Goal: Information Seeking & Learning: Learn about a topic

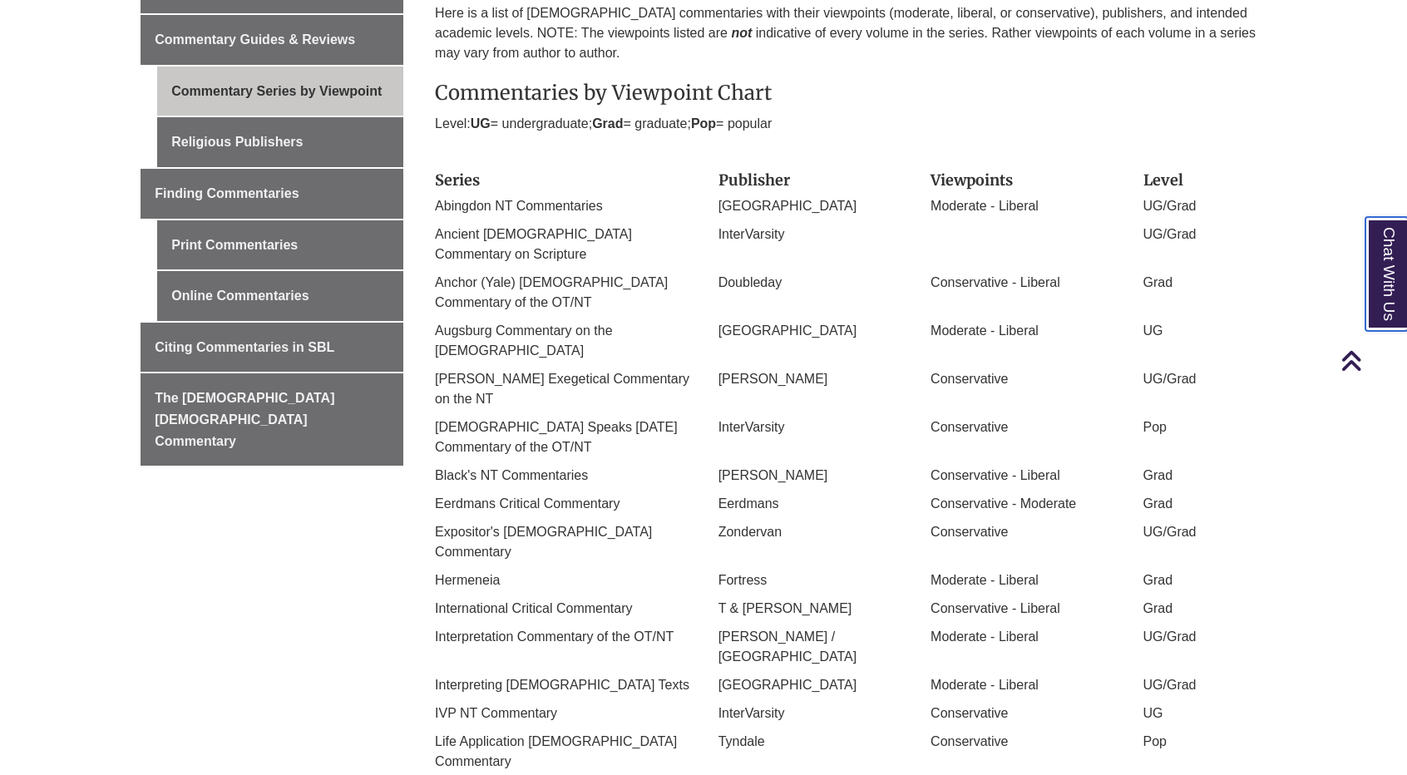
scroll to position [499, 0]
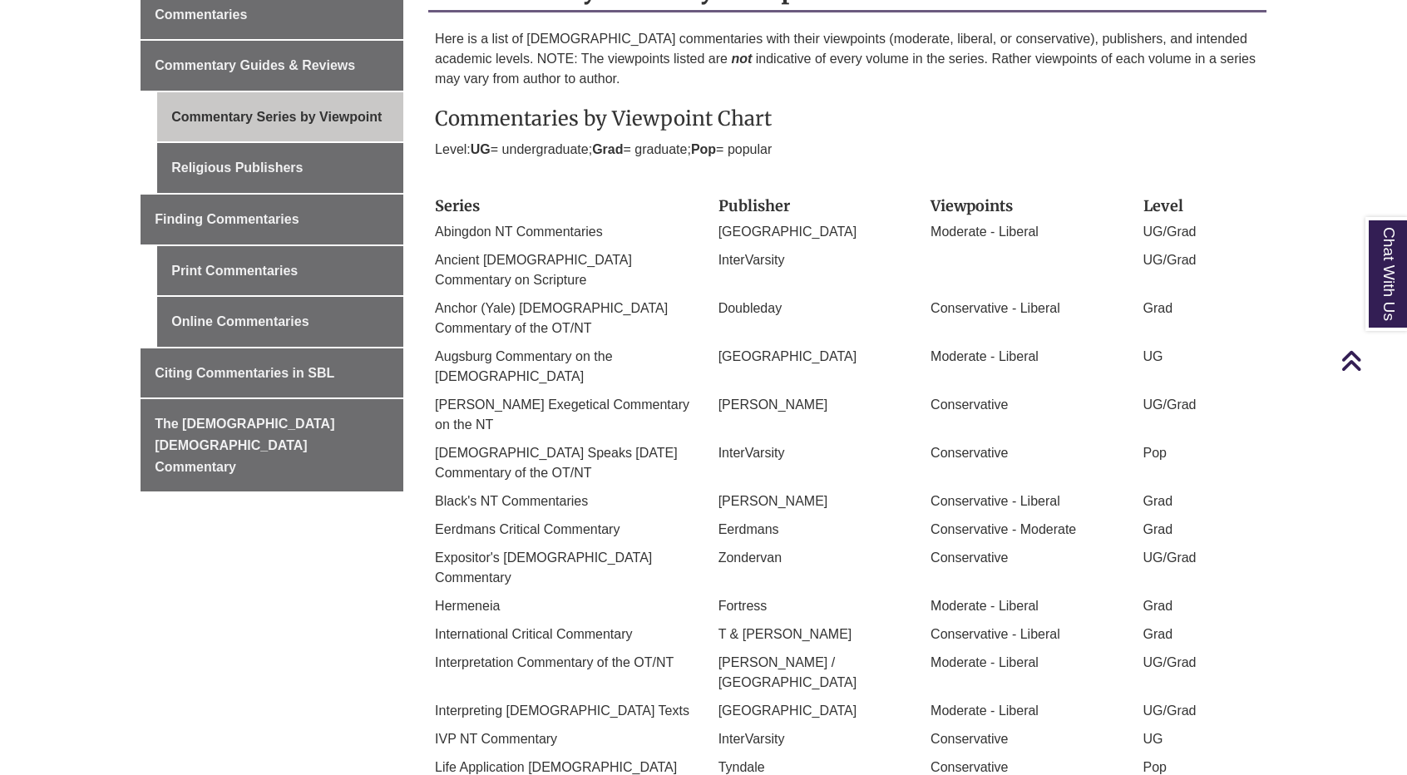
click at [673, 701] on div "Interpreting [DEMOGRAPHIC_DATA] Texts" at bounding box center [564, 715] width 284 height 28
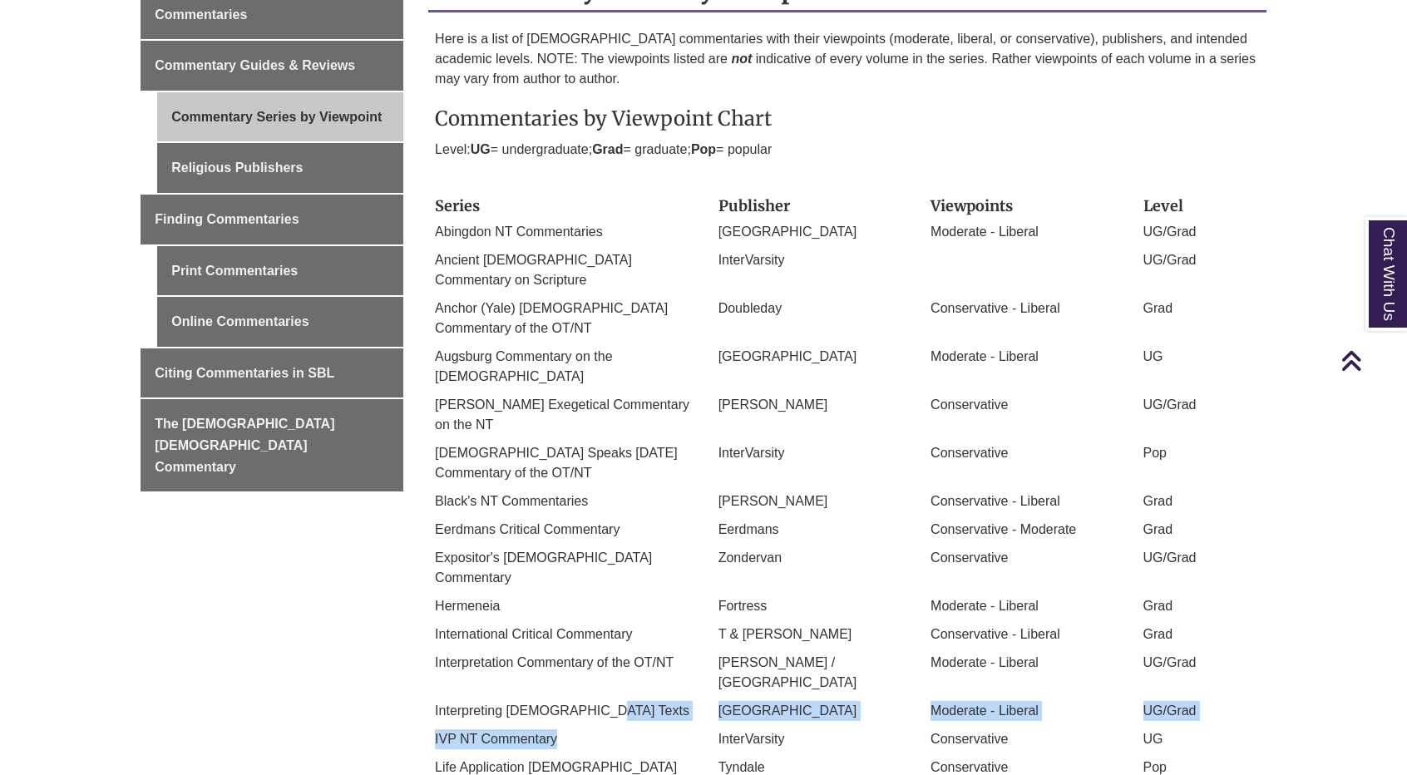
click at [587, 630] on div "Series Publisher Viewpoints Level Abingdon NT Commentaries Abingdon Moderate - …" at bounding box center [847, 738] width 825 height 1096
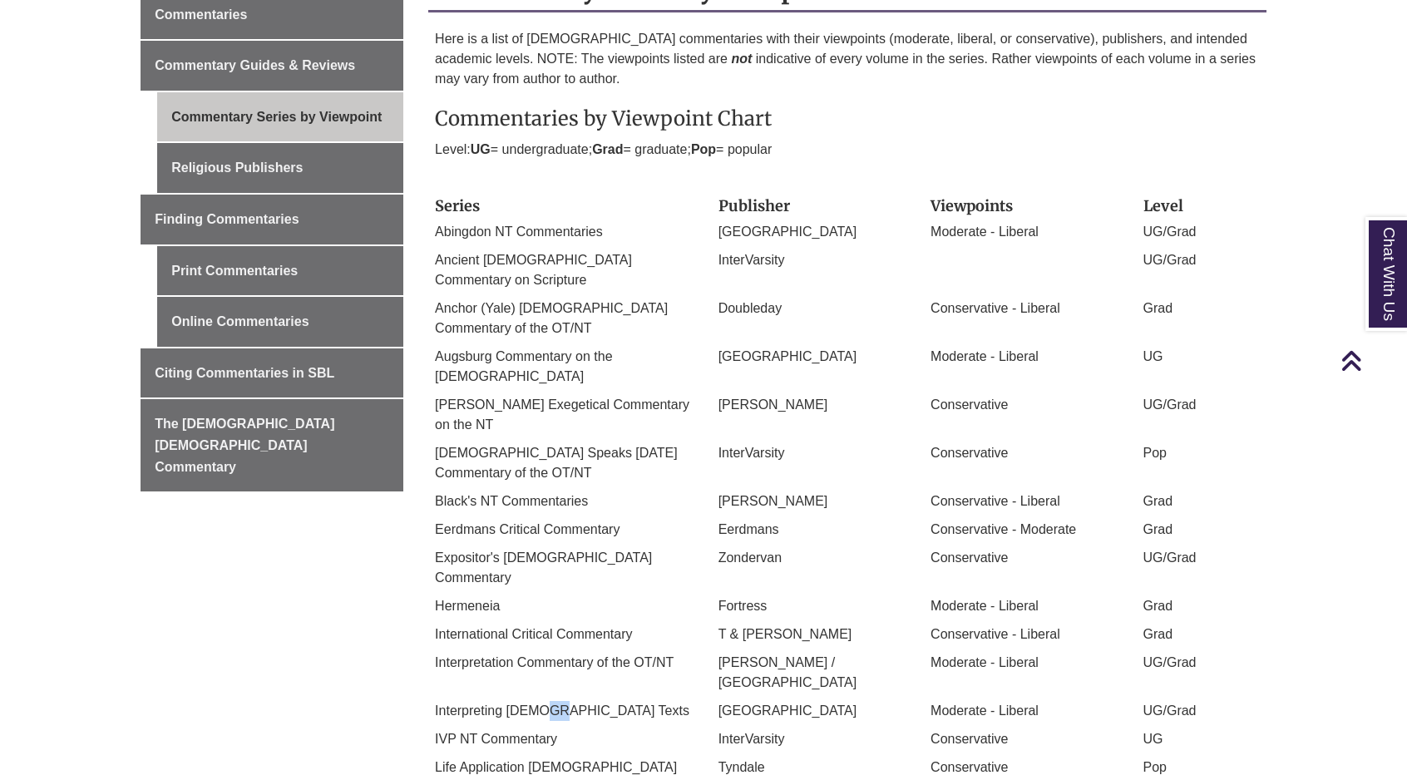
drag, startPoint x: 543, startPoint y: 627, endPoint x: 531, endPoint y: 620, distance: 14.5
click at [531, 701] on div "Interpreting [DEMOGRAPHIC_DATA] Texts" at bounding box center [564, 715] width 284 height 28
click at [516, 701] on p "Interpreting [DEMOGRAPHIC_DATA] Texts" at bounding box center [564, 711] width 259 height 20
click at [441, 701] on p "Interpreting [DEMOGRAPHIC_DATA] Texts" at bounding box center [564, 711] width 259 height 20
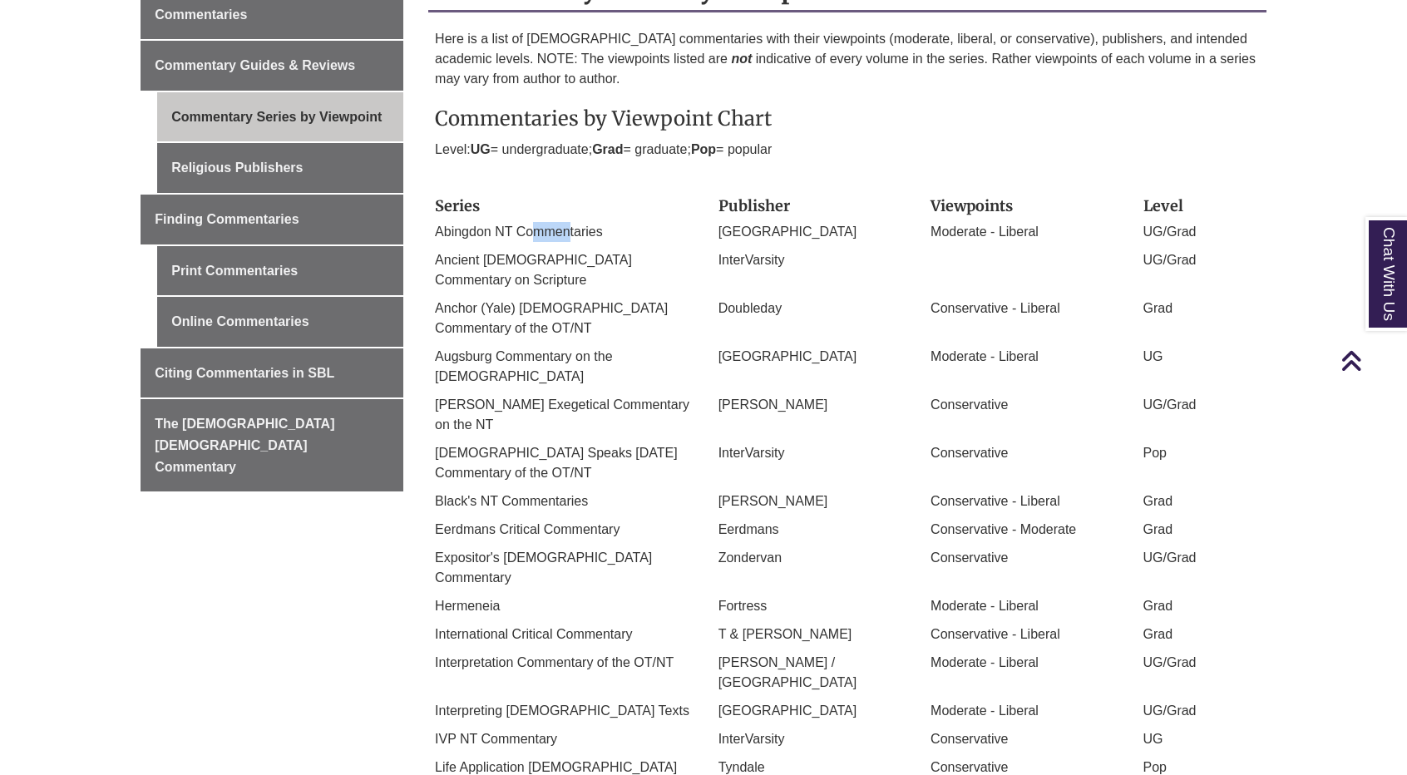
drag, startPoint x: 534, startPoint y: 238, endPoint x: 581, endPoint y: 242, distance: 46.8
click at [572, 242] on div "Abingdon NT Commentaries" at bounding box center [564, 236] width 284 height 28
click at [485, 226] on p "Abingdon NT Commentaries" at bounding box center [564, 232] width 259 height 20
click at [467, 227] on p "Abingdon NT Commentaries" at bounding box center [564, 232] width 259 height 20
drag, startPoint x: 437, startPoint y: 232, endPoint x: 635, endPoint y: 241, distance: 197.3
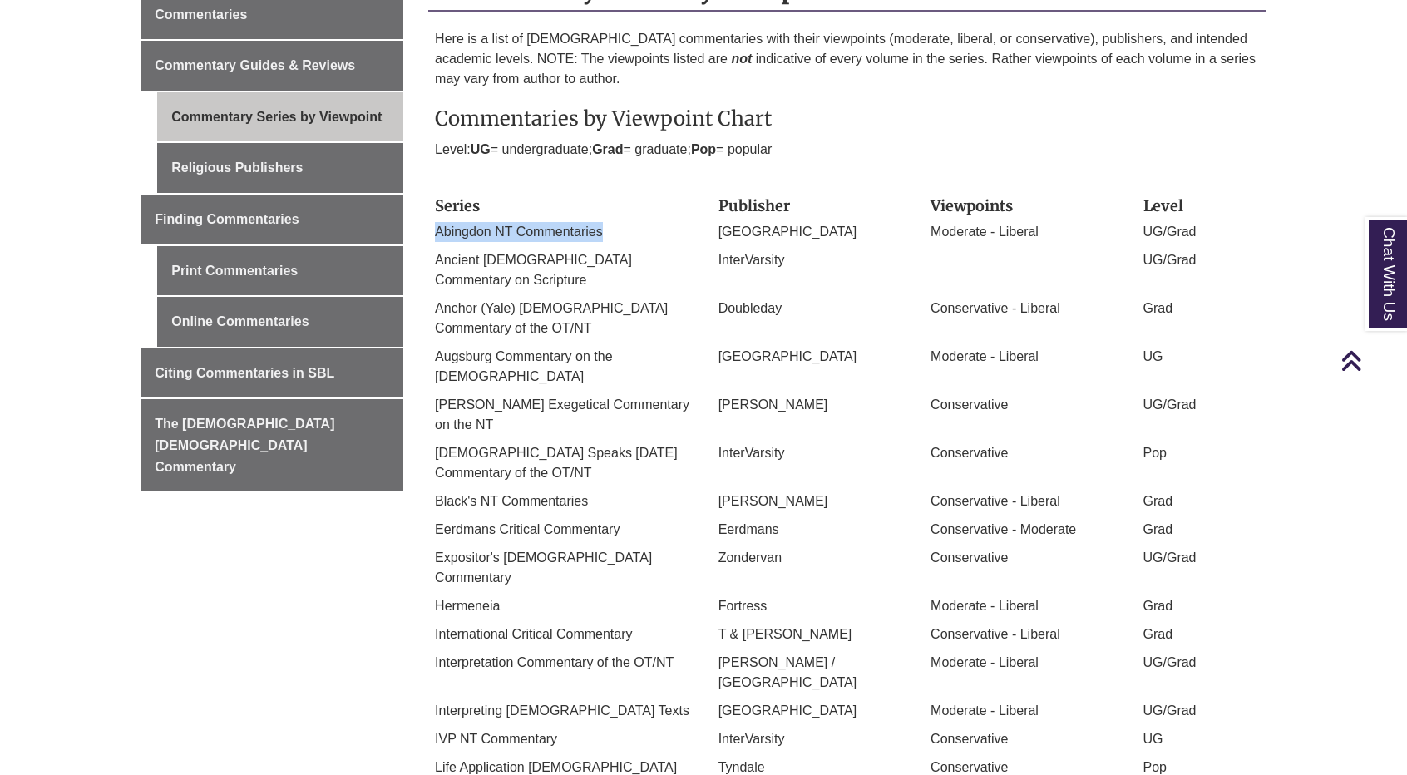
click at [635, 241] on div "Abingdon NT Commentaries" at bounding box center [564, 236] width 284 height 28
copy p "Abingdon NT Commentaries"
